Goal: Book appointment/travel/reservation

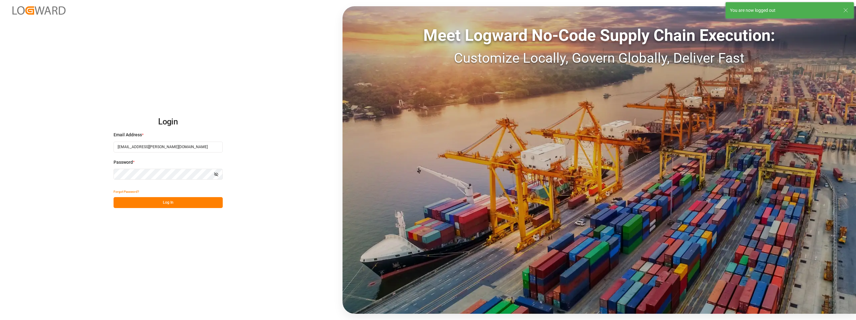
click at [145, 207] on button "Log In" at bounding box center [168, 202] width 109 height 11
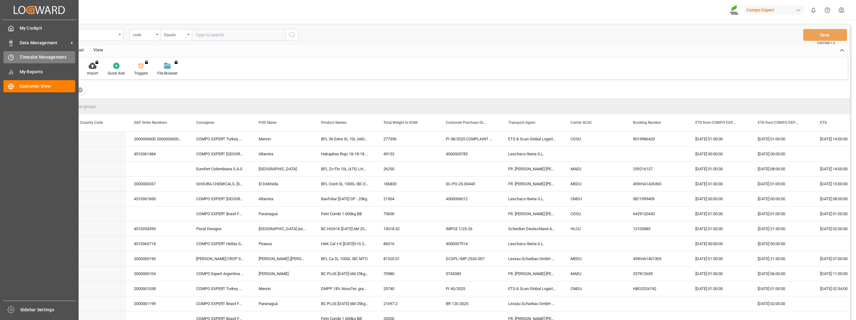
click at [39, 63] on div "Timeslot Management Timeslot Management" at bounding box center [39, 57] width 72 height 12
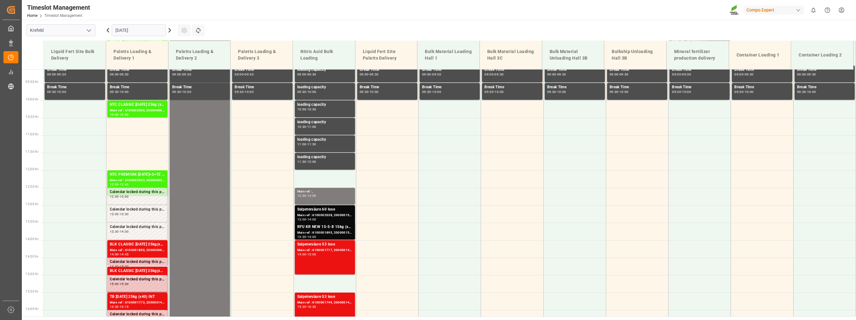
scroll to position [422, 0]
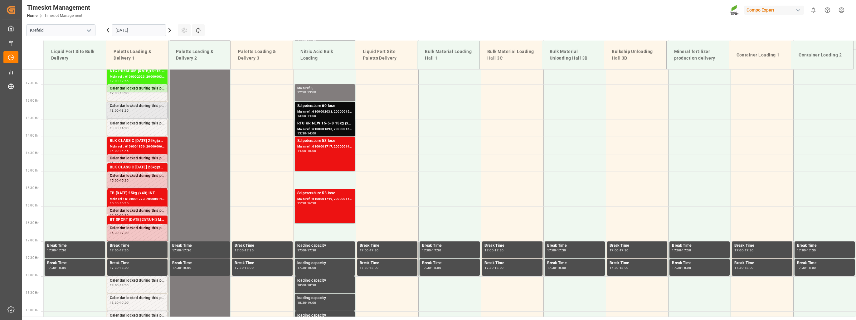
click at [134, 107] on div "Calendar locked during this period." at bounding box center [137, 106] width 55 height 6
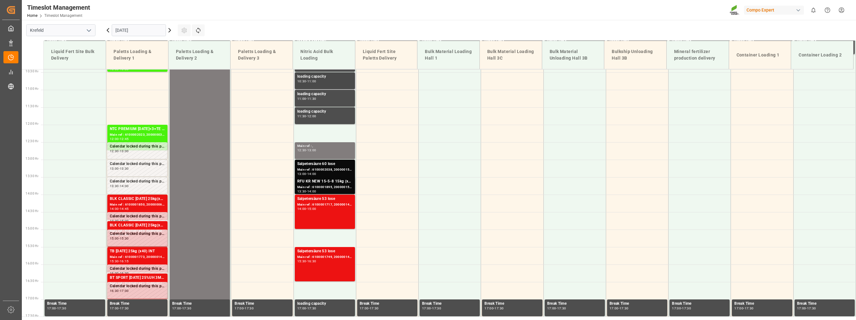
scroll to position [328, 0]
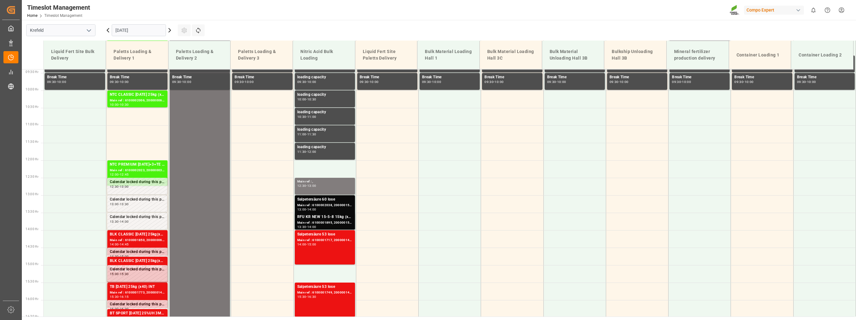
click at [189, 139] on div "Main ref : , 06:00 - 21:00" at bounding box center [199, 212] width 55 height 521
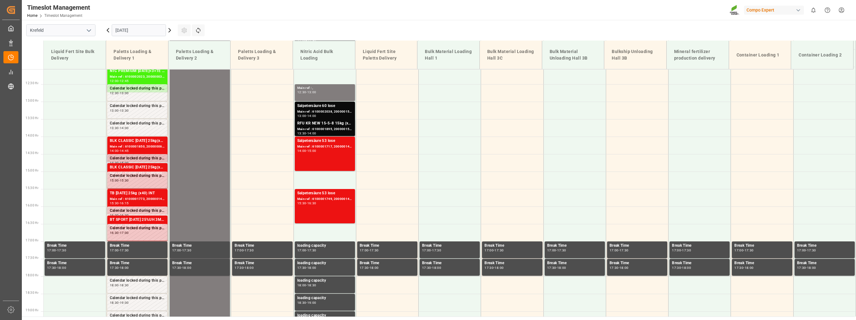
click at [143, 161] on div "Calendar locked during this period." at bounding box center [137, 158] width 55 height 6
click at [144, 122] on div "Calendar locked during this period." at bounding box center [137, 123] width 55 height 6
click at [144, 115] on div "Calendar locked during this period. 13:00 - 13:30" at bounding box center [137, 110] width 55 height 14
click at [148, 89] on div "Calendar locked during this period." at bounding box center [137, 88] width 55 height 6
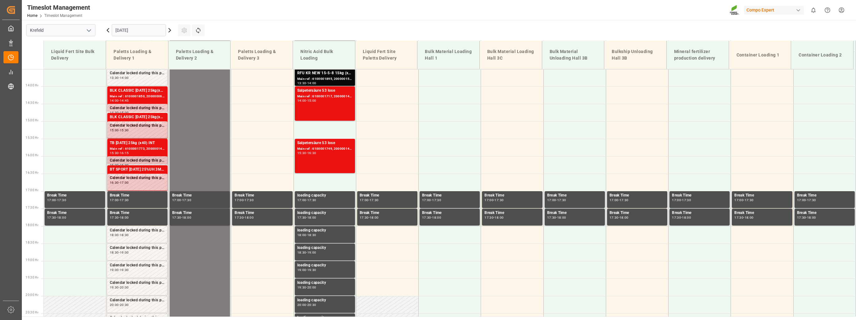
scroll to position [515, 0]
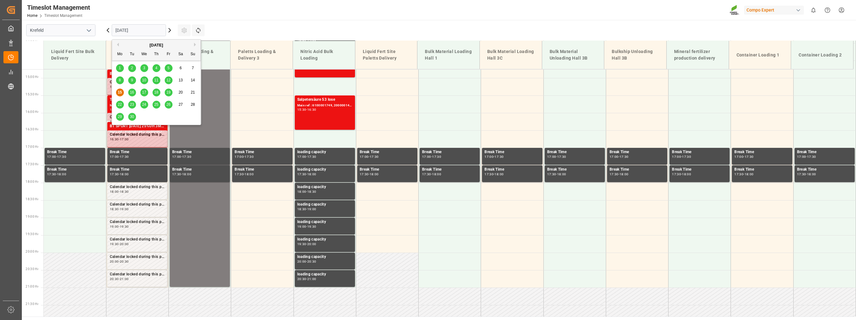
click at [146, 27] on input "[DATE]" at bounding box center [139, 30] width 54 height 12
click at [124, 81] on div "8 9 10 11 12 13 14" at bounding box center [156, 80] width 85 height 12
click at [122, 82] on div "8" at bounding box center [120, 80] width 8 height 7
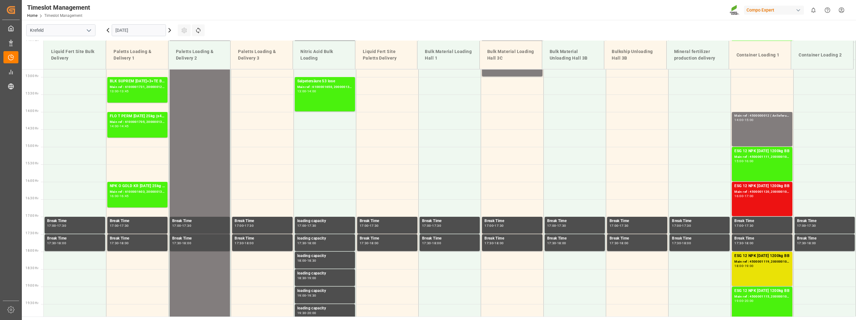
scroll to position [484, 0]
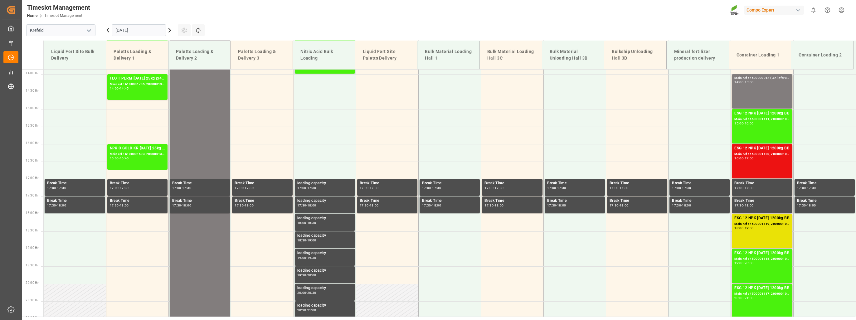
click at [127, 30] on input "[DATE]" at bounding box center [139, 30] width 54 height 12
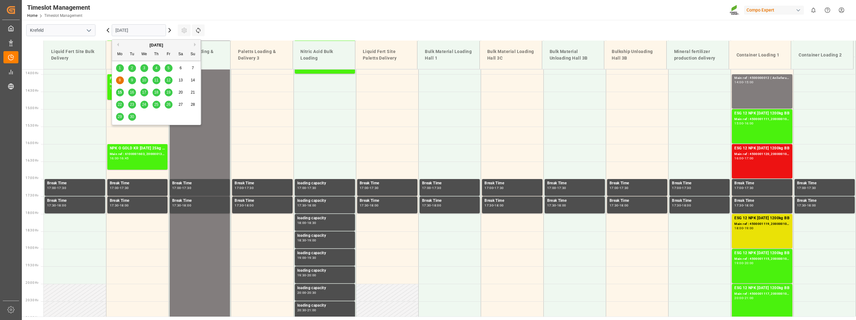
click at [130, 82] on div "9" at bounding box center [132, 80] width 8 height 7
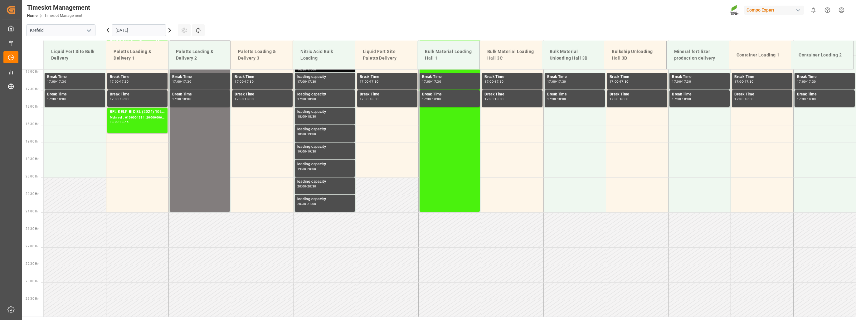
scroll to position [591, 0]
click at [135, 30] on input "[DATE]" at bounding box center [139, 30] width 54 height 12
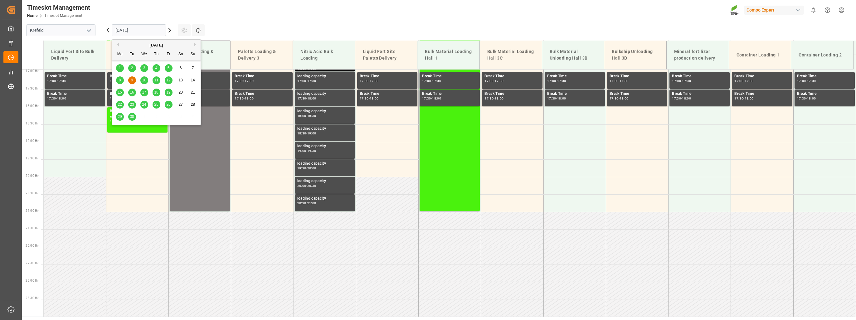
click at [142, 81] on span "10" at bounding box center [144, 80] width 4 height 4
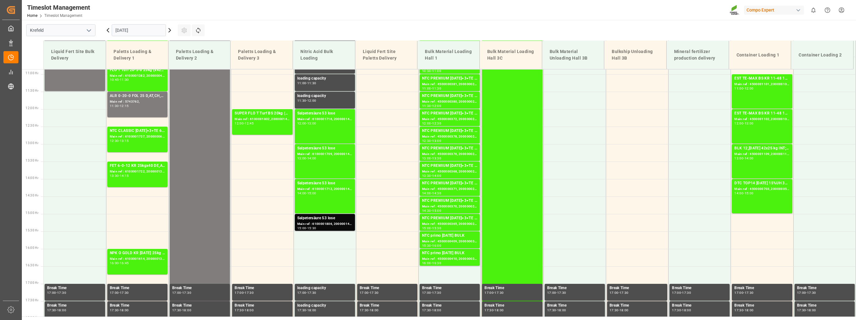
scroll to position [422, 0]
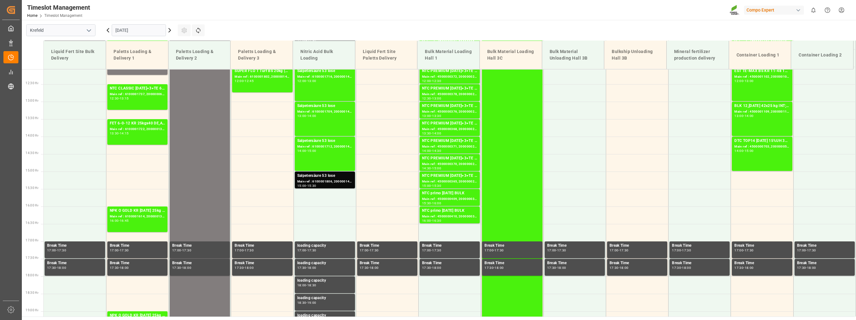
click at [133, 27] on input "[DATE]" at bounding box center [139, 30] width 54 height 12
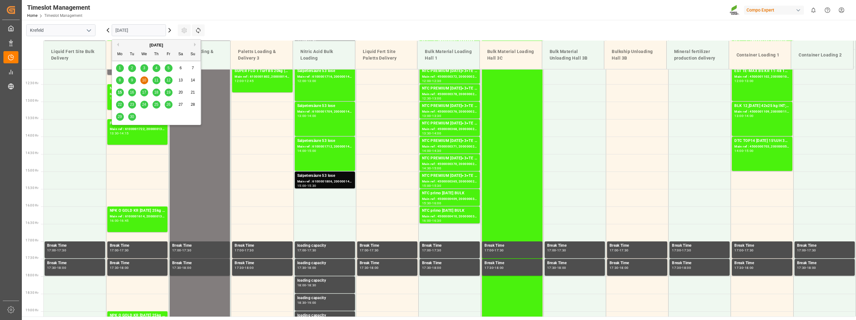
click at [143, 67] on span "3" at bounding box center [144, 68] width 2 height 4
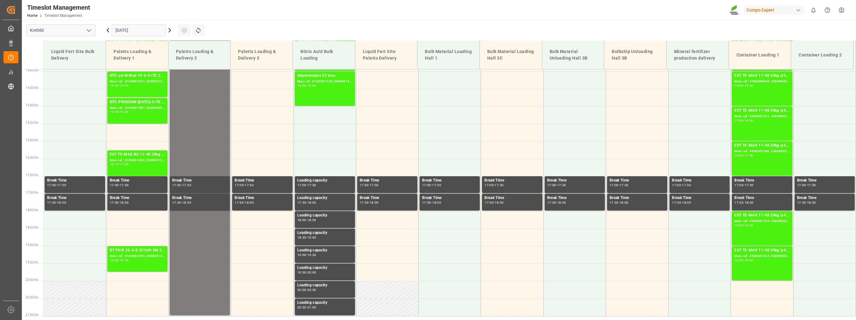
scroll to position [546, 0]
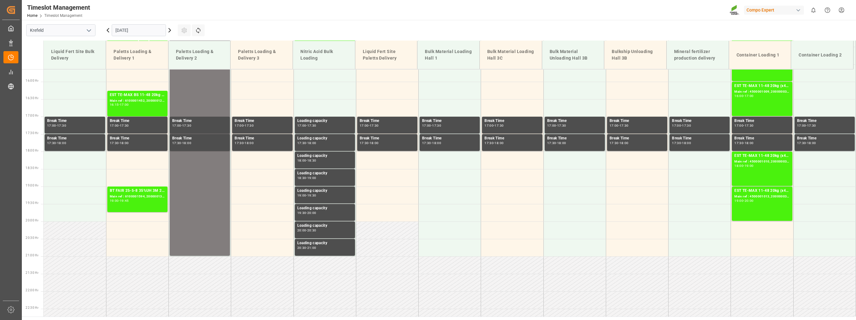
click at [143, 32] on input "[DATE]" at bounding box center [139, 30] width 54 height 12
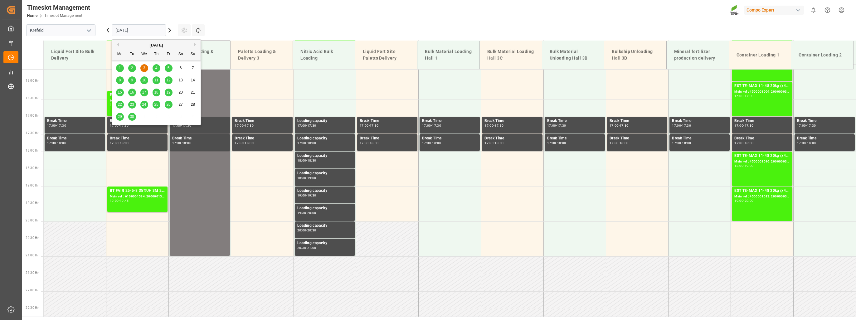
click at [132, 66] on div "2" at bounding box center [132, 68] width 8 height 7
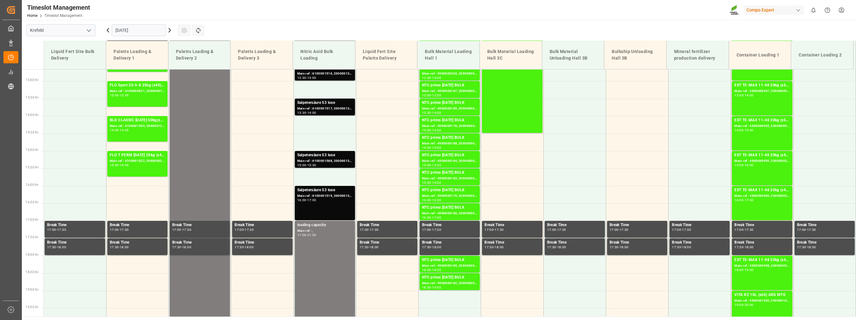
scroll to position [453, 0]
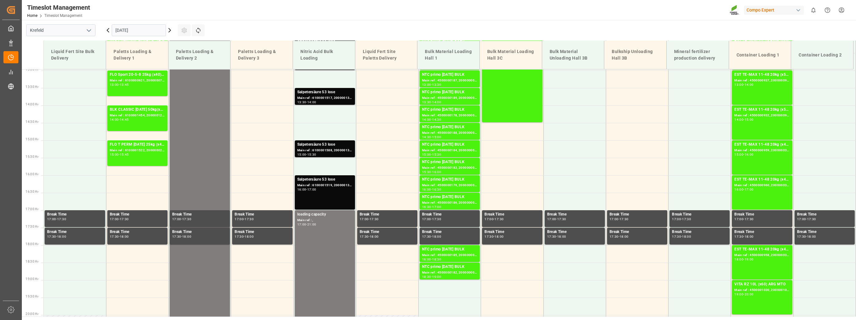
click at [138, 27] on input "[DATE]" at bounding box center [139, 30] width 54 height 12
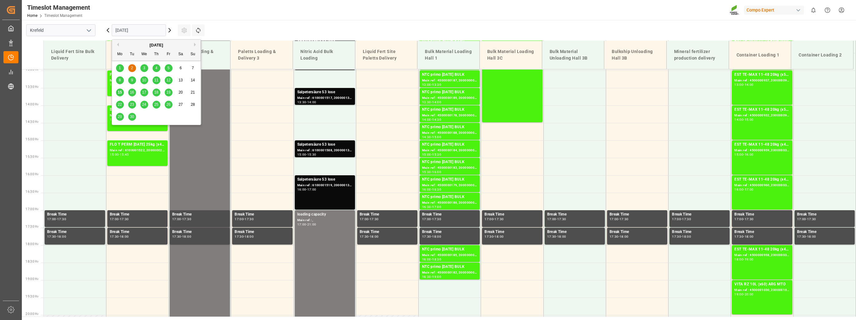
click at [119, 68] on span "1" at bounding box center [120, 68] width 2 height 4
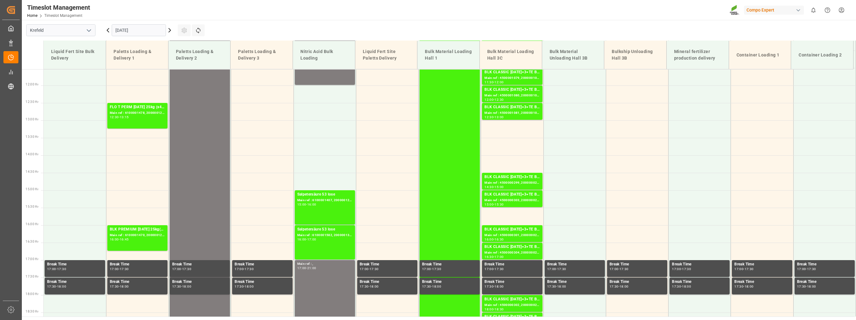
scroll to position [422, 0]
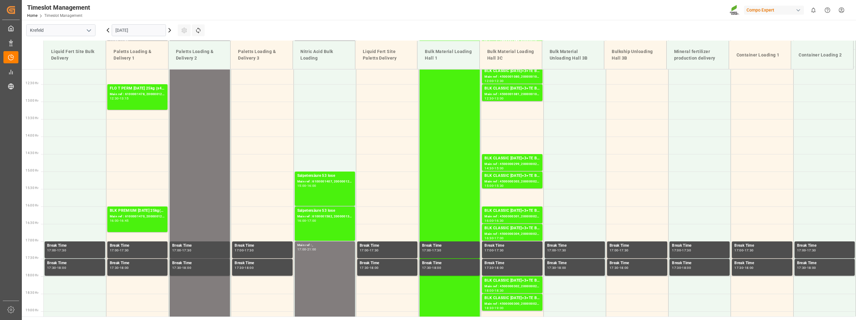
click at [148, 32] on input "[DATE]" at bounding box center [139, 30] width 54 height 12
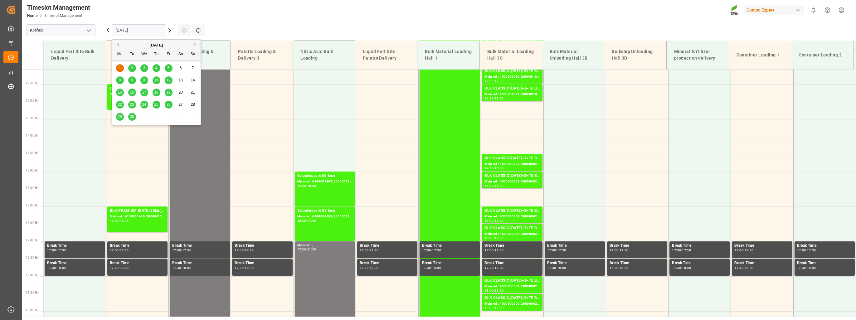
click at [120, 94] on span "15" at bounding box center [120, 92] width 4 height 4
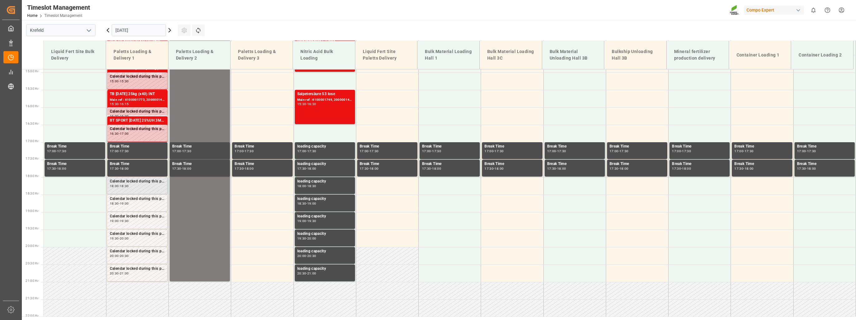
scroll to position [541, 0]
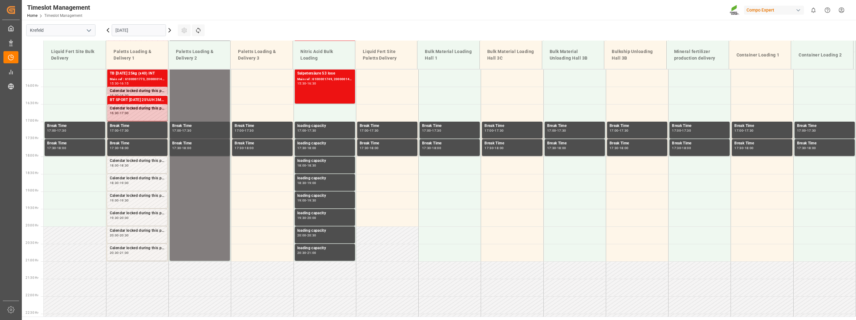
click at [151, 33] on input "[DATE]" at bounding box center [139, 30] width 54 height 12
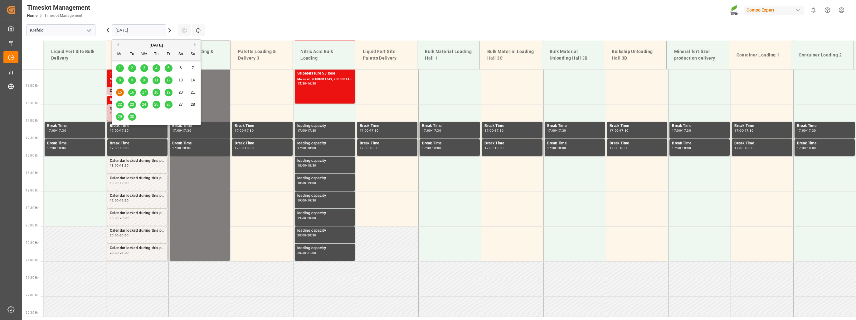
click at [134, 97] on div "15 16 17 18 19 20 21" at bounding box center [156, 92] width 85 height 12
click at [134, 96] on div "16" at bounding box center [132, 92] width 8 height 7
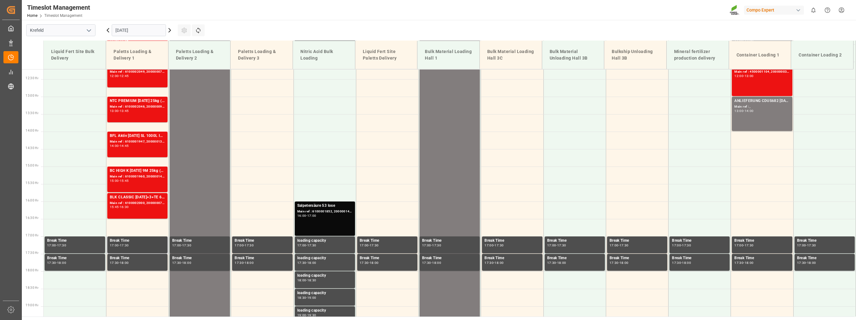
scroll to position [422, 0]
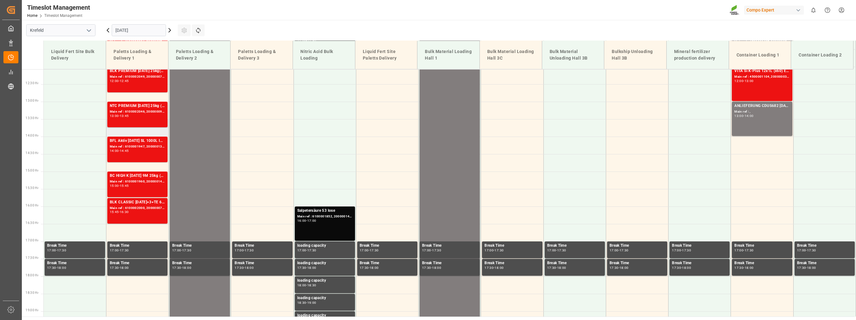
click at [141, 133] on td at bounding box center [137, 127] width 62 height 17
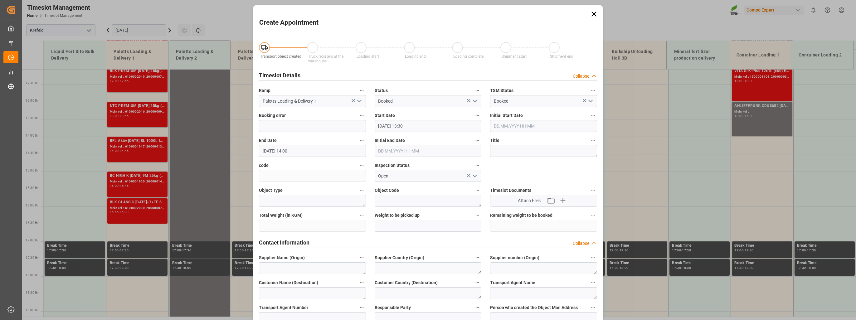
type input "[DATE] 13:30"
type input "[DATE] 14:00"
click at [593, 17] on icon at bounding box center [594, 14] width 9 height 9
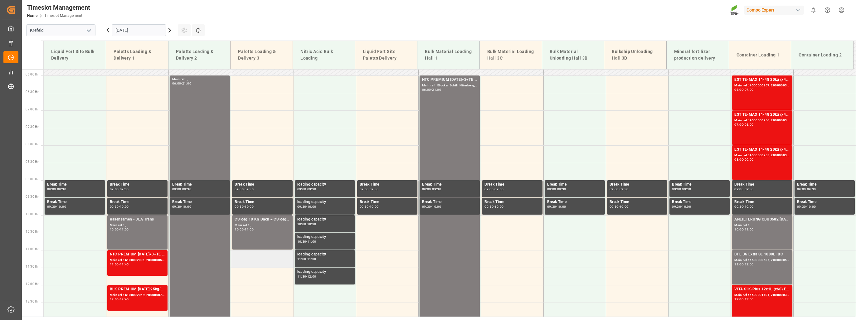
scroll to position [328, 0]
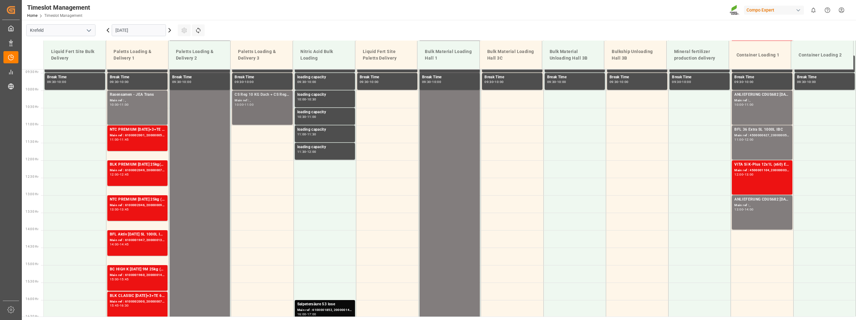
click at [266, 100] on div "Main ref : ," at bounding box center [262, 100] width 55 height 5
click at [260, 152] on td at bounding box center [262, 151] width 62 height 17
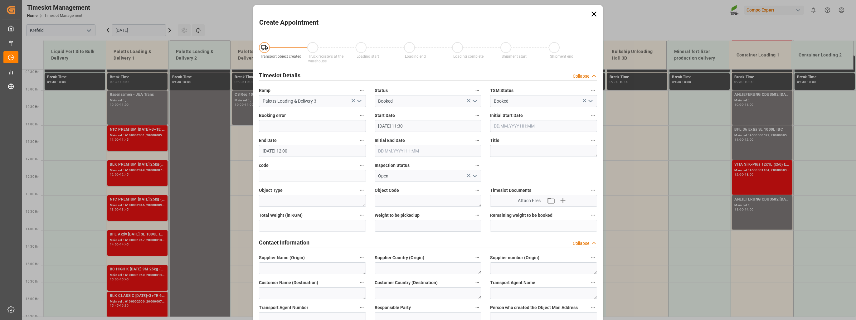
type input "[DATE] 11:30"
type input "[DATE] 12:00"
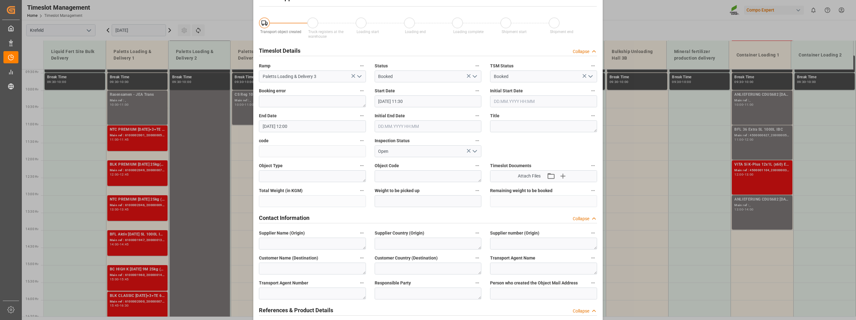
scroll to position [0, 0]
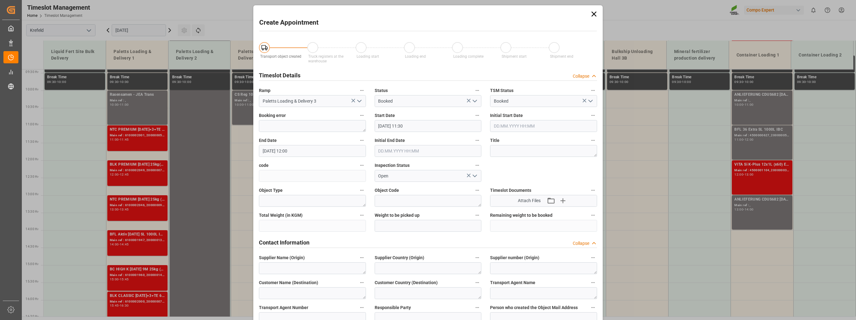
click at [594, 15] on icon at bounding box center [594, 14] width 9 height 9
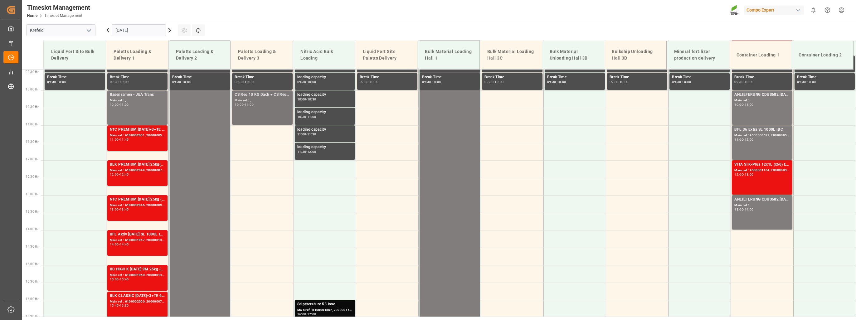
click at [235, 107] on div "CS Reg 10 KG Dach + CS Reg. Plus Main ref : , 10:00 - 11:00" at bounding box center [262, 108] width 55 height 32
click at [138, 117] on div "Rasensamen - JEA Trans Main ref : , 10:00 - 11:00" at bounding box center [137, 108] width 55 height 32
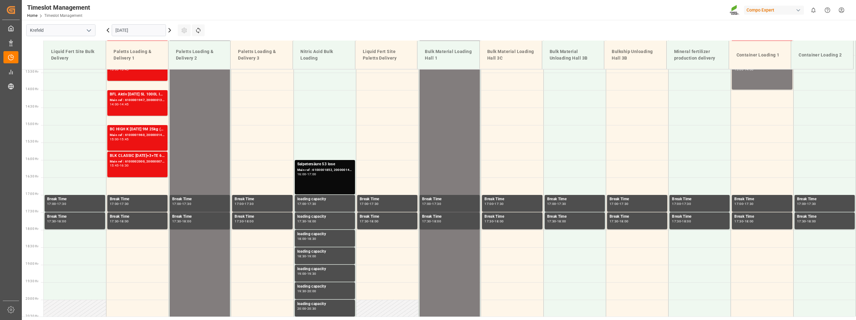
scroll to position [391, 0]
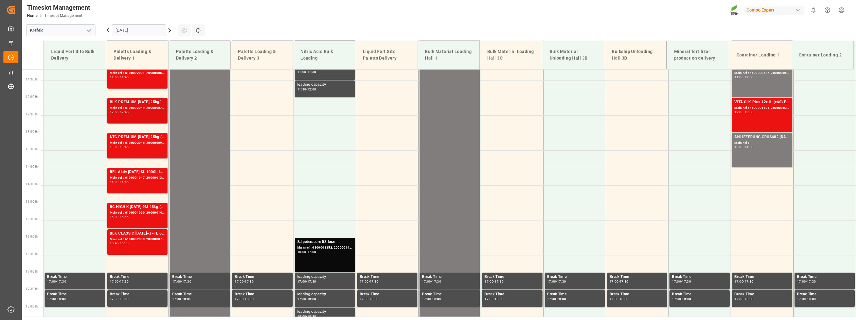
click at [123, 114] on div "BLK PREMIUM [DATE] 25kg(x40)D,EN,PL,FNLNTC PREMIUM [DATE]+3+TE 600kg BBNTC PREM…" at bounding box center [137, 110] width 55 height 23
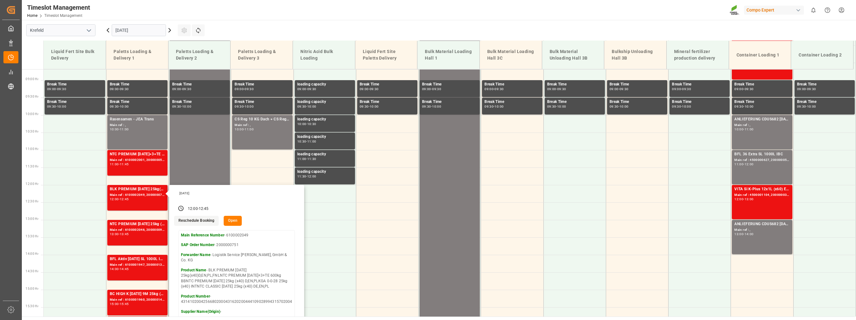
scroll to position [297, 0]
